Goal: Register for event/course

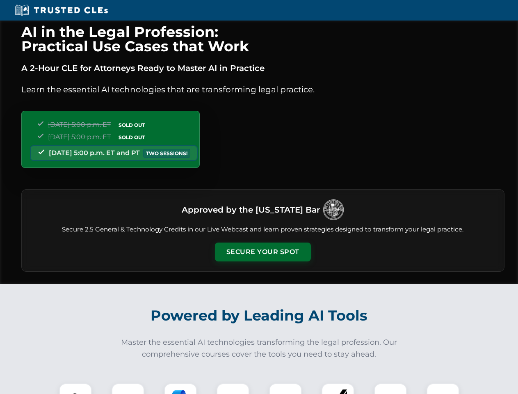
click at [263, 252] on button "Secure Your Spot" at bounding box center [263, 251] width 96 height 19
click at [75, 389] on img at bounding box center [76, 400] width 24 height 24
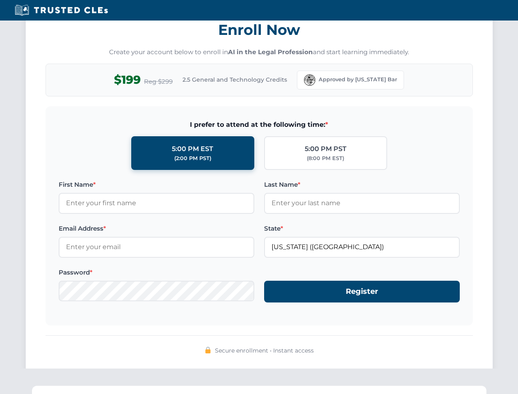
scroll to position [805, 0]
